Goal: Information Seeking & Learning: Find specific fact

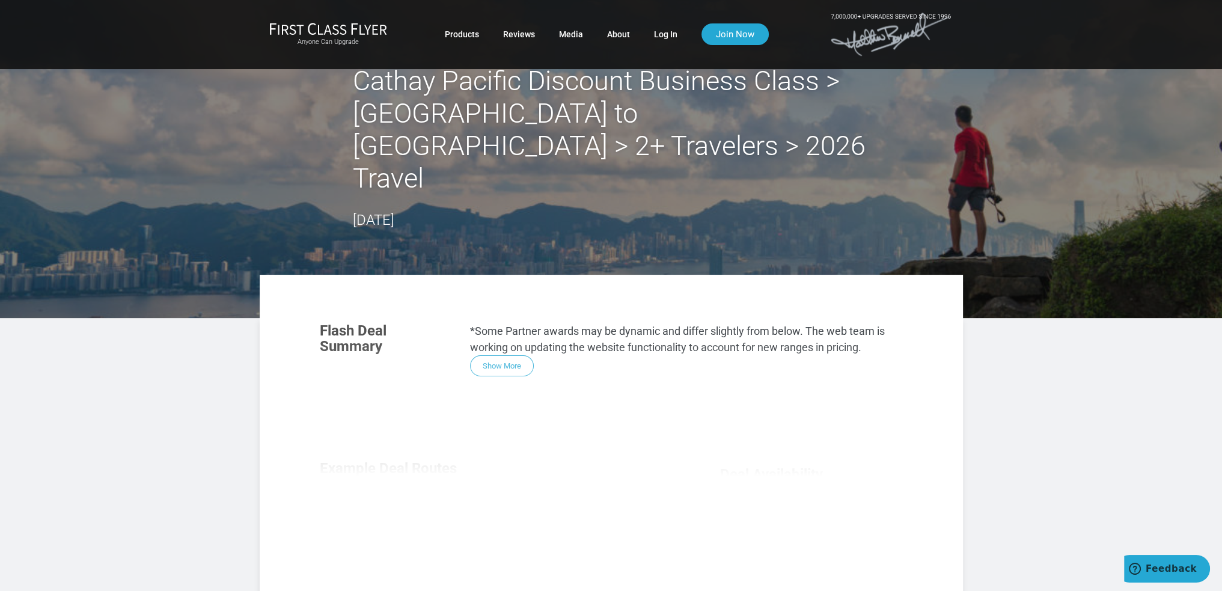
click at [507, 334] on div "Flash Deal Summary *Some Partner awards may be dynamic and differ slightly from…" at bounding box center [611, 475] width 607 height 328
click at [479, 223] on header "Cathay Pacific Discount Business Class >San Francisco to Hong Kong > 2+ Travele…" at bounding box center [611, 159] width 1222 height 318
drag, startPoint x: 519, startPoint y: 303, endPoint x: 570, endPoint y: 302, distance: 51.1
click at [536, 323] on p "*Some Partner awards may be dynamic and differ slightly from below. The web tea…" at bounding box center [686, 339] width 433 height 32
click at [658, 323] on p "*Some Partner awards may be dynamic and differ slightly from below. The web tea…" at bounding box center [686, 339] width 433 height 32
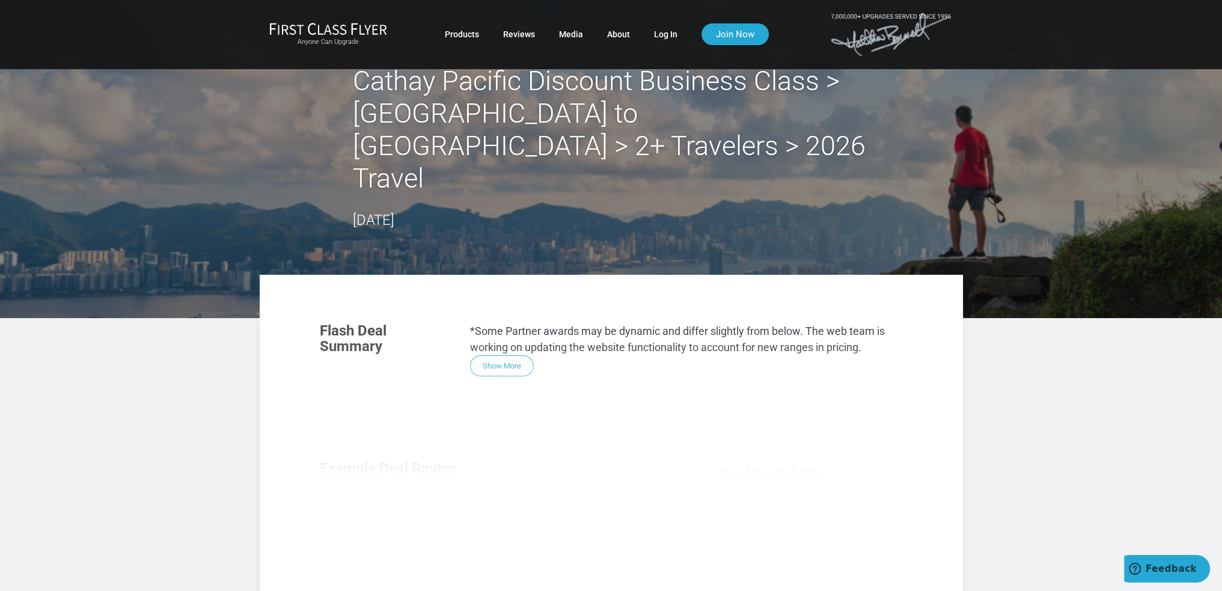
click at [666, 194] on div "Cathay Pacific Discount Business Class >San Francisco to Hong Kong > 2+ Travele…" at bounding box center [611, 148] width 517 height 167
click at [515, 151] on h2 "Cathay Pacific Discount Business Class >[GEOGRAPHIC_DATA] to [GEOGRAPHIC_DATA] …" at bounding box center [611, 130] width 517 height 130
click at [616, 143] on h2 "Cathay Pacific Discount Business Class >[GEOGRAPHIC_DATA] to [GEOGRAPHIC_DATA] …" at bounding box center [611, 130] width 517 height 130
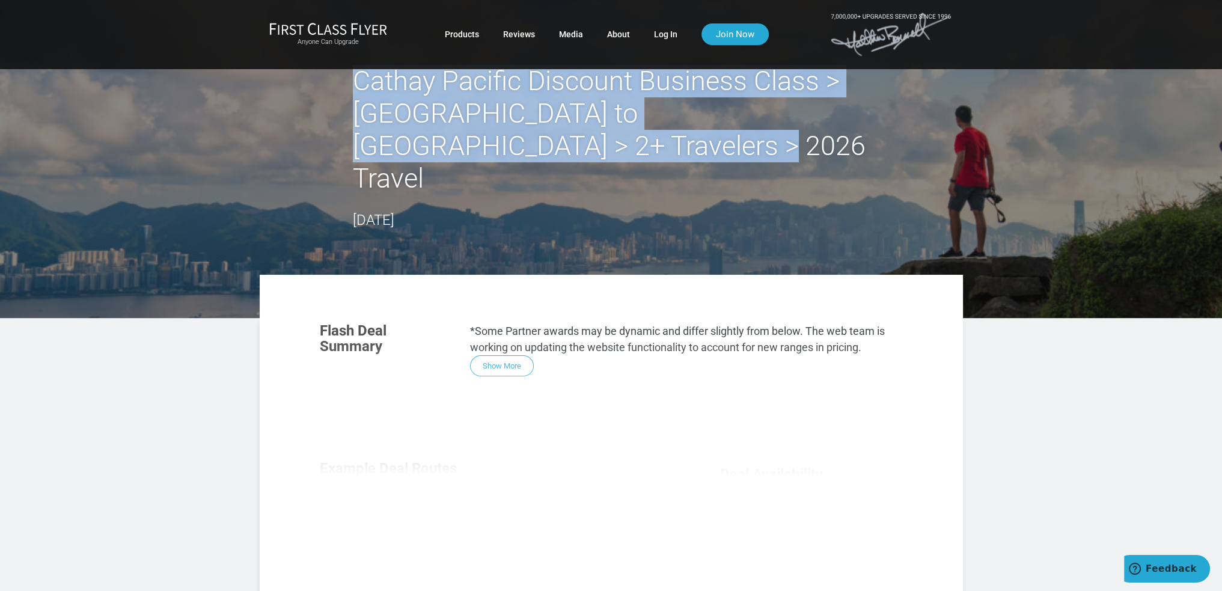
drag, startPoint x: 622, startPoint y: 153, endPoint x: 344, endPoint y: 82, distance: 287.3
click at [344, 82] on div "Cathay Pacific Discount Business Class >San Francisco to Hong Kong > 2+ Travele…" at bounding box center [611, 148] width 703 height 167
copy h2 "Cathay Pacific Discount Business Class >[GEOGRAPHIC_DATA] to [GEOGRAPHIC_DATA] …"
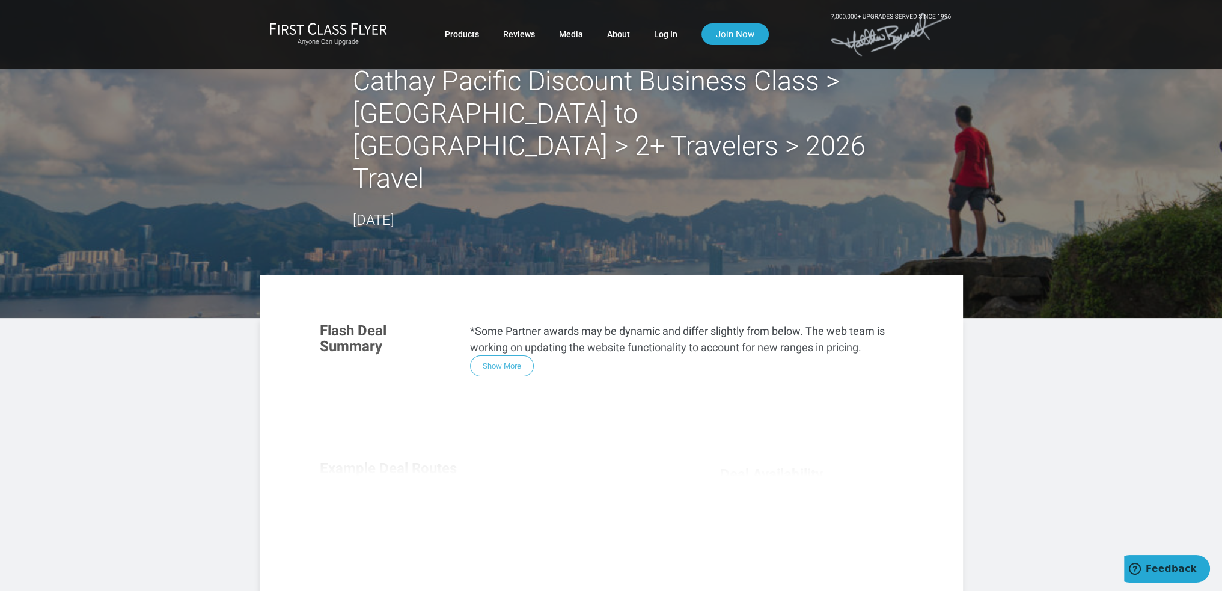
click at [483, 326] on div "Flash Deal Summary *Some Partner awards may be dynamic and differ slightly from…" at bounding box center [611, 475] width 607 height 328
click at [501, 339] on div "Flash Deal Summary *Some Partner awards may be dynamic and differ slightly from…" at bounding box center [611, 475] width 607 height 328
click at [503, 335] on div "Flash Deal Summary *Some Partner awards may be dynamic and differ slightly from…" at bounding box center [611, 475] width 607 height 328
drag, startPoint x: 503, startPoint y: 334, endPoint x: 488, endPoint y: 272, distance: 63.6
click at [503, 334] on div "Flash Deal Summary *Some Partner awards may be dynamic and differ slightly from…" at bounding box center [611, 475] width 607 height 328
